Goal: Task Accomplishment & Management: Use online tool/utility

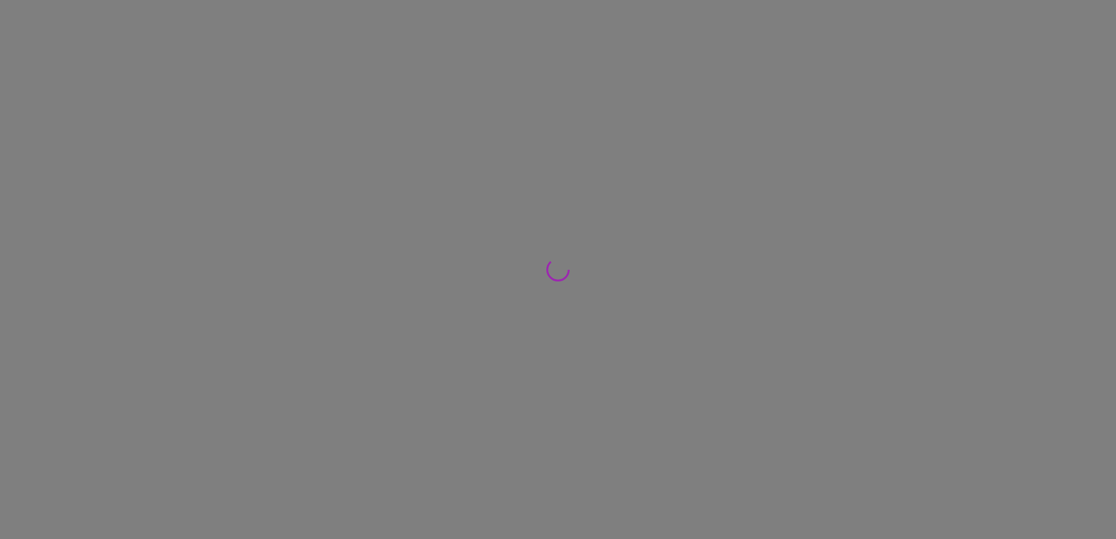
click at [72, 134] on div at bounding box center [558, 269] width 1116 height 539
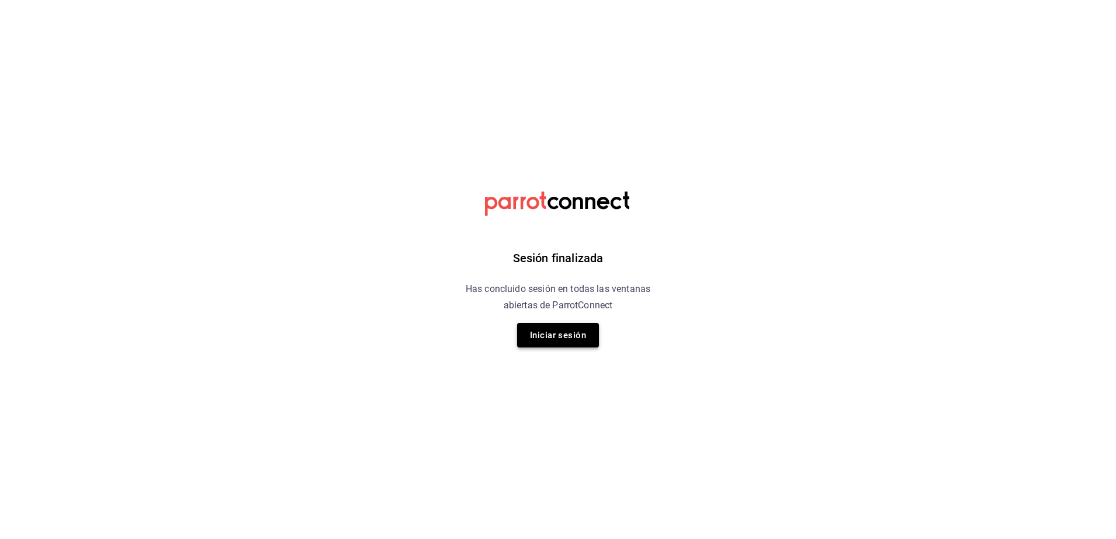
click at [583, 340] on button "Iniciar sesión" at bounding box center [558, 335] width 82 height 25
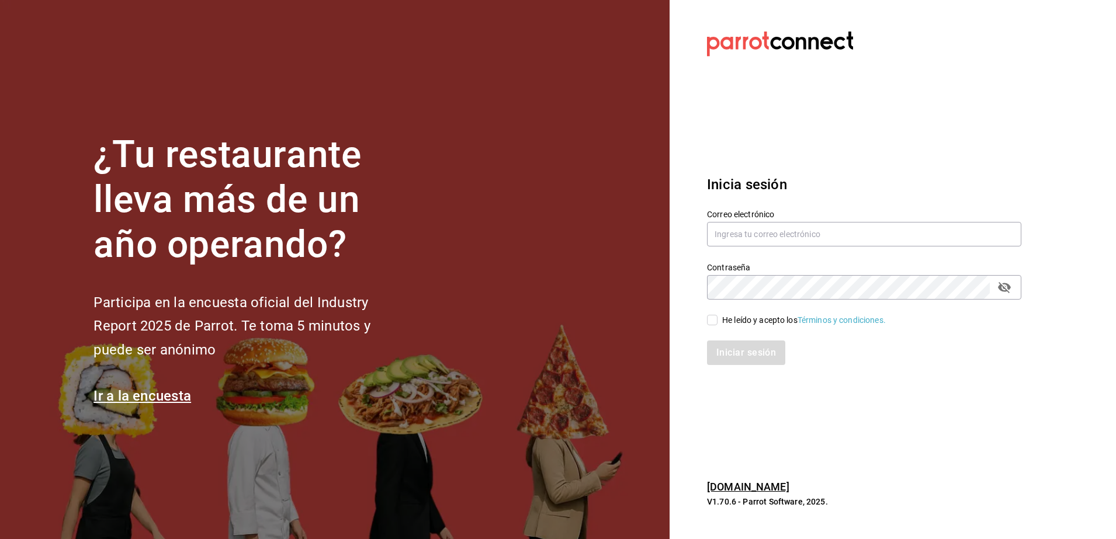
click at [744, 214] on label "Correo electrónico" at bounding box center [864, 214] width 314 height 8
click at [747, 229] on input "text" at bounding box center [864, 234] width 314 height 25
type input "mardx212@gmail.com"
click at [713, 323] on input "He leído y acepto los Términos y condiciones." at bounding box center [712, 320] width 11 height 11
checkbox input "true"
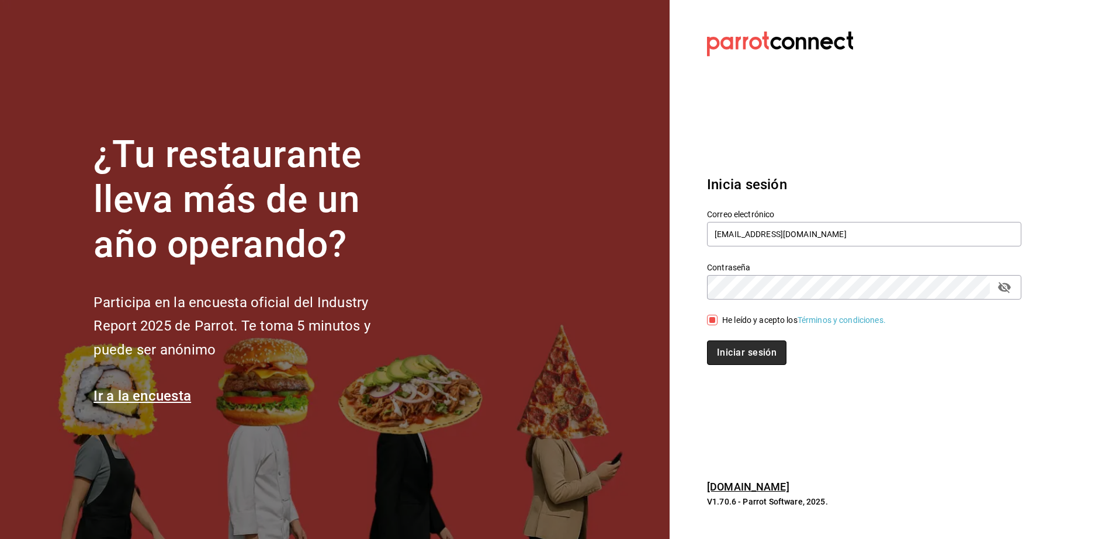
click at [733, 362] on button "Iniciar sesión" at bounding box center [746, 353] width 79 height 25
click at [802, 241] on input "text" at bounding box center [864, 234] width 314 height 25
type input "mardx212@gmail.com"
click at [714, 320] on input "He leído y acepto los Términos y condiciones." at bounding box center [712, 320] width 11 height 11
checkbox input "true"
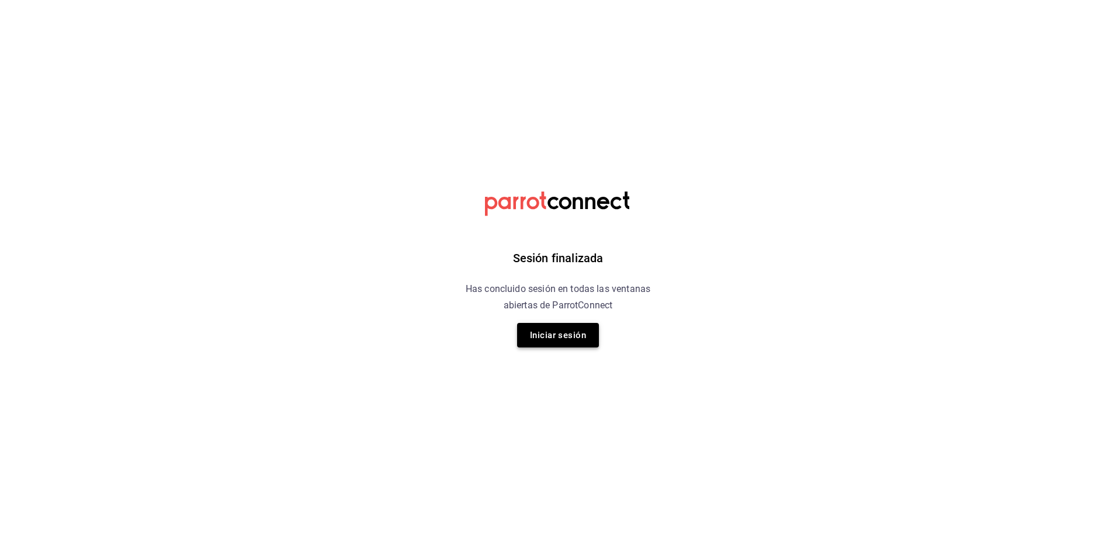
click at [554, 332] on button "Iniciar sesión" at bounding box center [558, 335] width 82 height 25
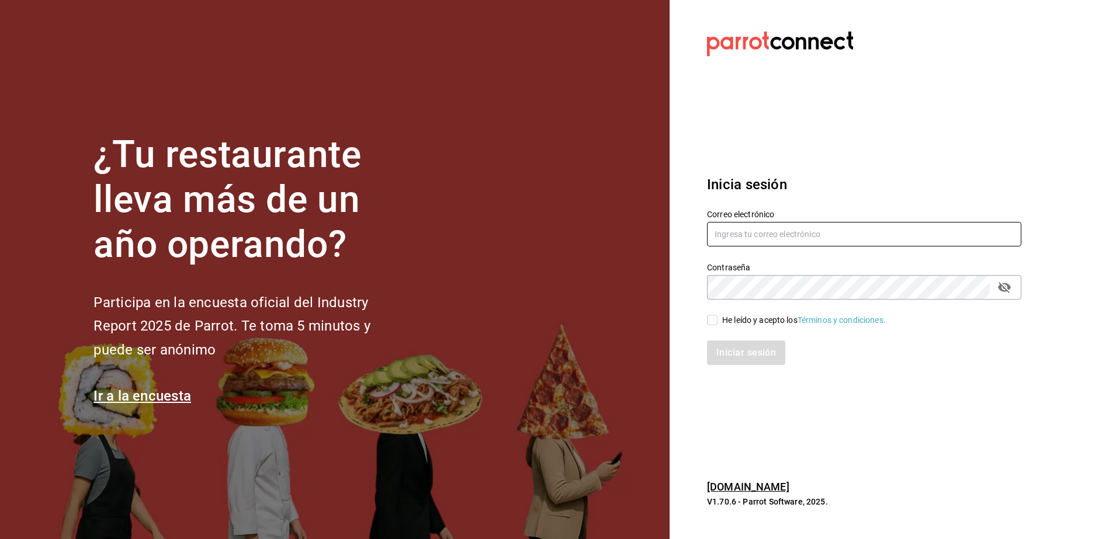
click at [761, 238] on input "text" at bounding box center [864, 234] width 314 height 25
type input "mardx212@gmail.com"
click at [714, 318] on input "He leído y acepto los Términos y condiciones." at bounding box center [712, 320] width 11 height 11
checkbox input "true"
click at [726, 345] on button "Iniciar sesión" at bounding box center [746, 353] width 79 height 25
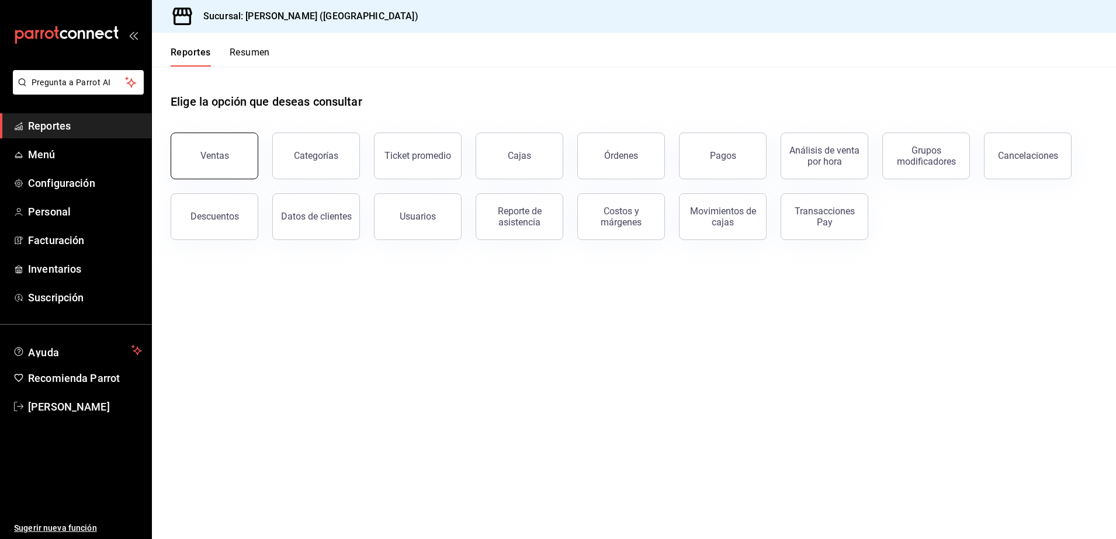
click at [251, 139] on button "Ventas" at bounding box center [215, 156] width 88 height 47
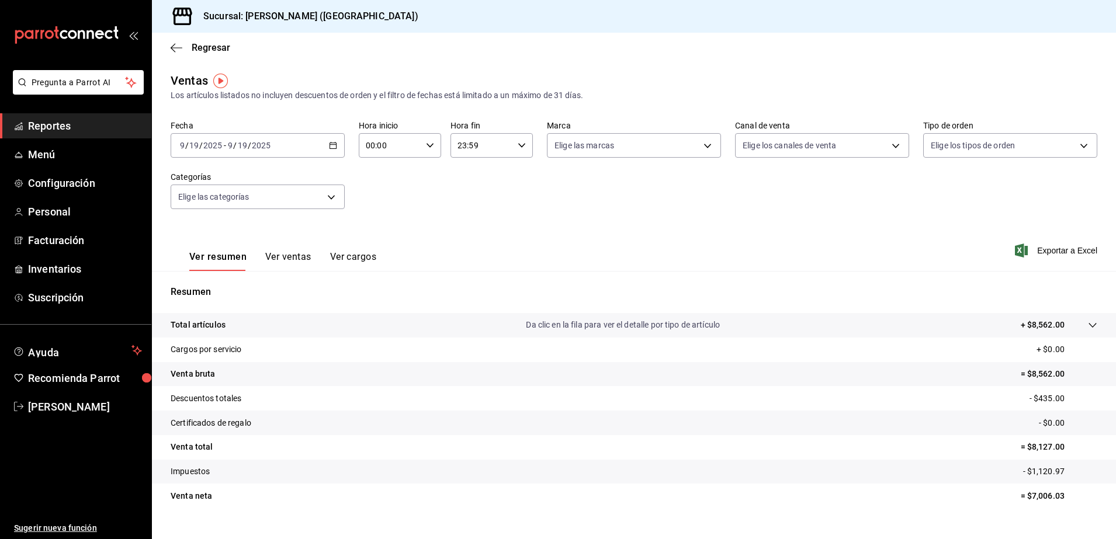
scroll to position [20, 0]
